Goal: Information Seeking & Learning: Learn about a topic

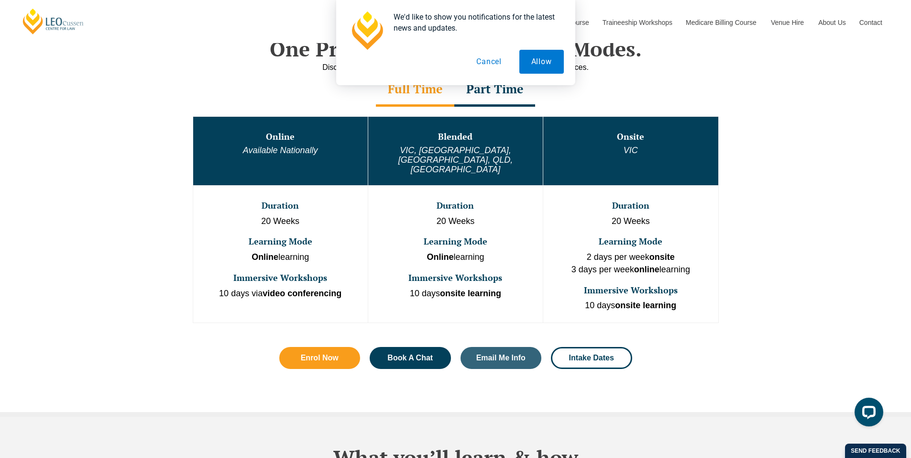
click at [489, 56] on button "Cancel" at bounding box center [488, 62] width 49 height 24
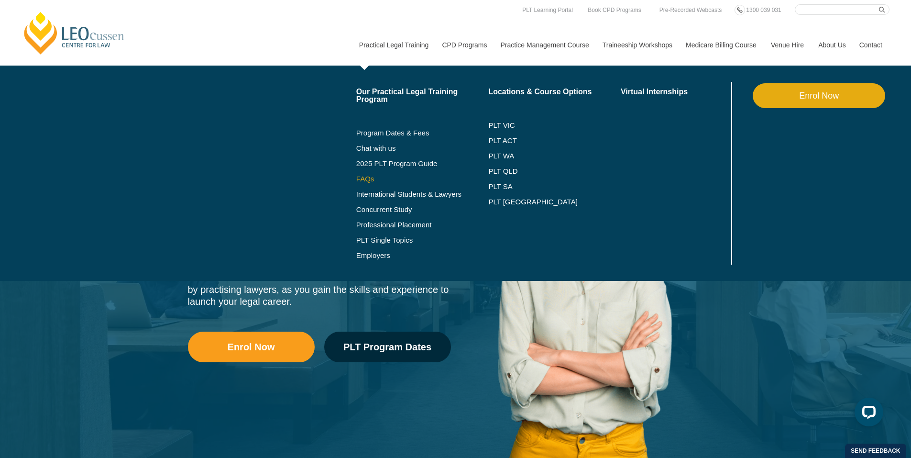
click at [366, 178] on link "FAQs" at bounding box center [422, 179] width 132 height 8
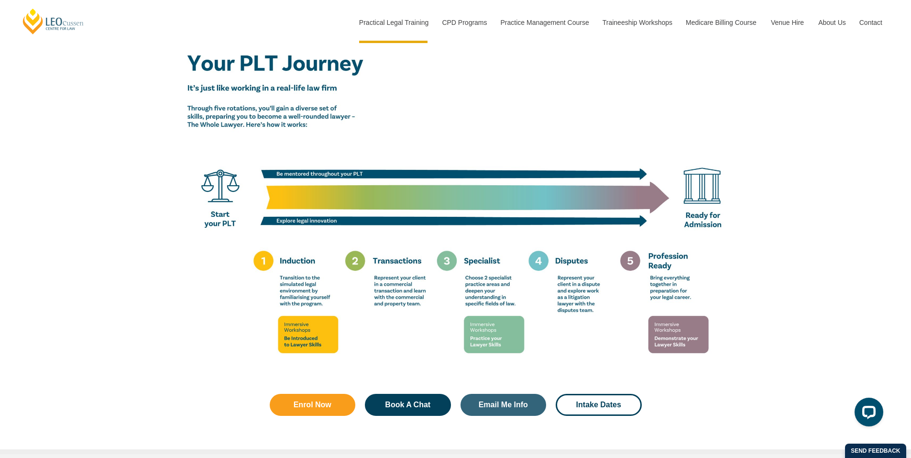
scroll to position [1628, 0]
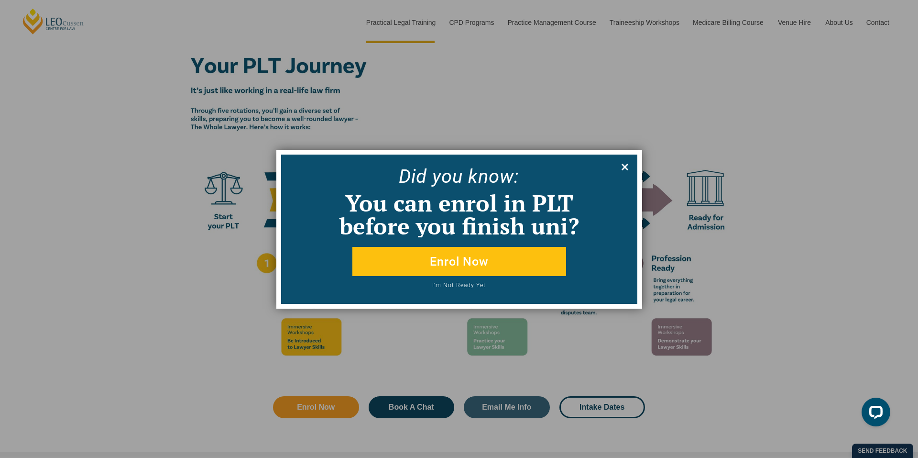
click at [625, 164] on icon at bounding box center [625, 167] width 11 height 11
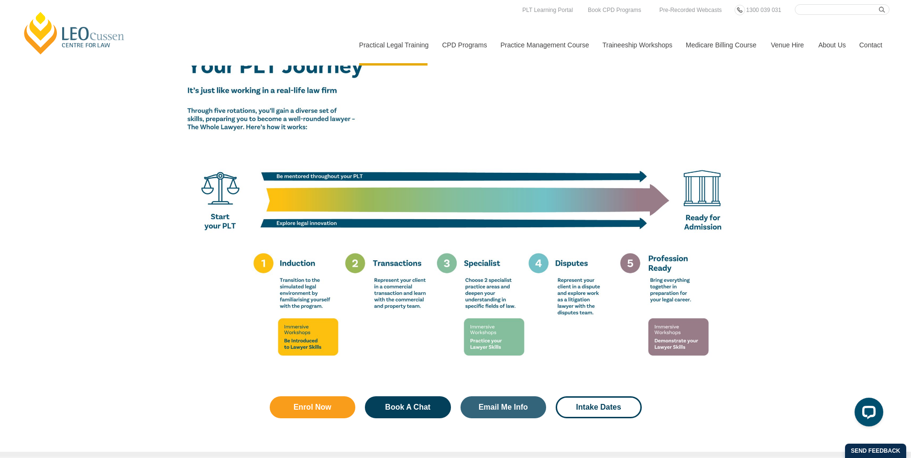
click at [132, 166] on div "How it all comes together Enrol Now Book A Chat Email Me Info Intake Dates" at bounding box center [455, 217] width 911 height 478
